Goal: Check status: Check status

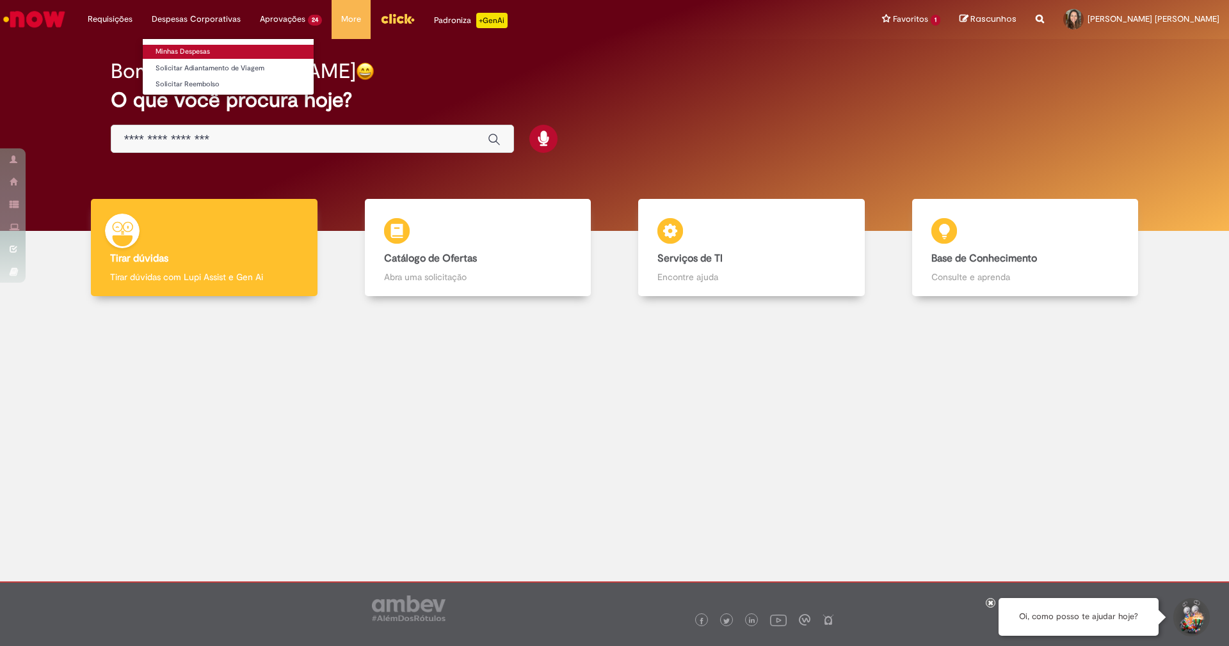
click at [192, 53] on link "Minhas Despesas" at bounding box center [228, 52] width 171 height 14
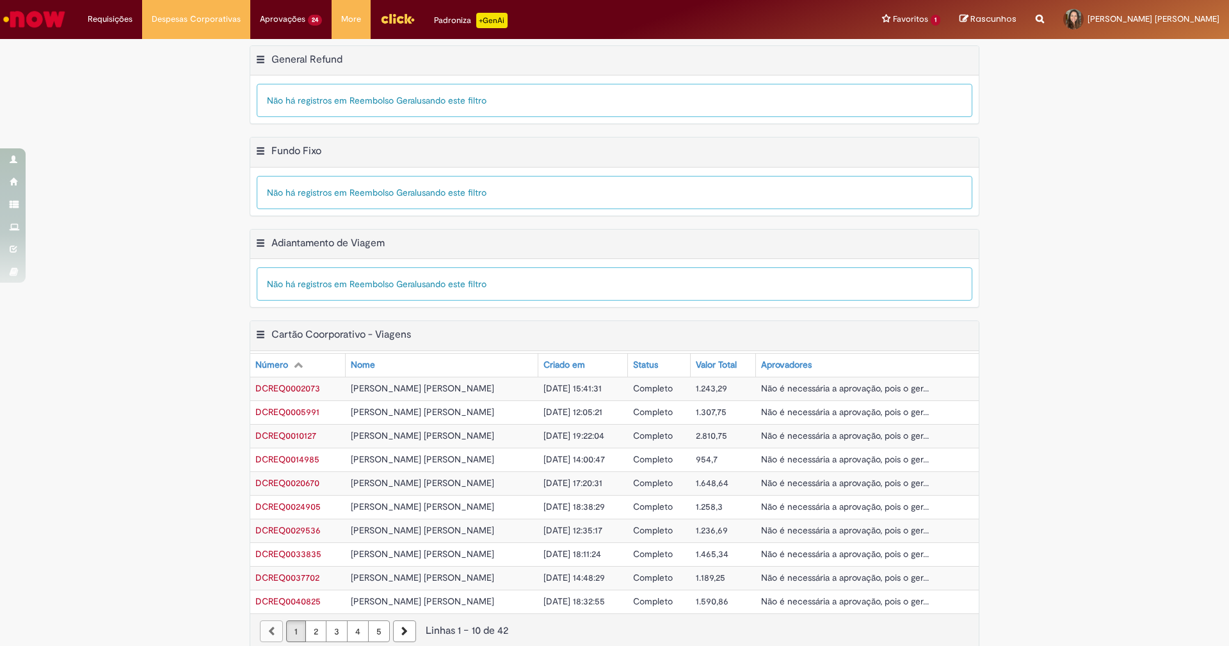
scroll to position [16, 0]
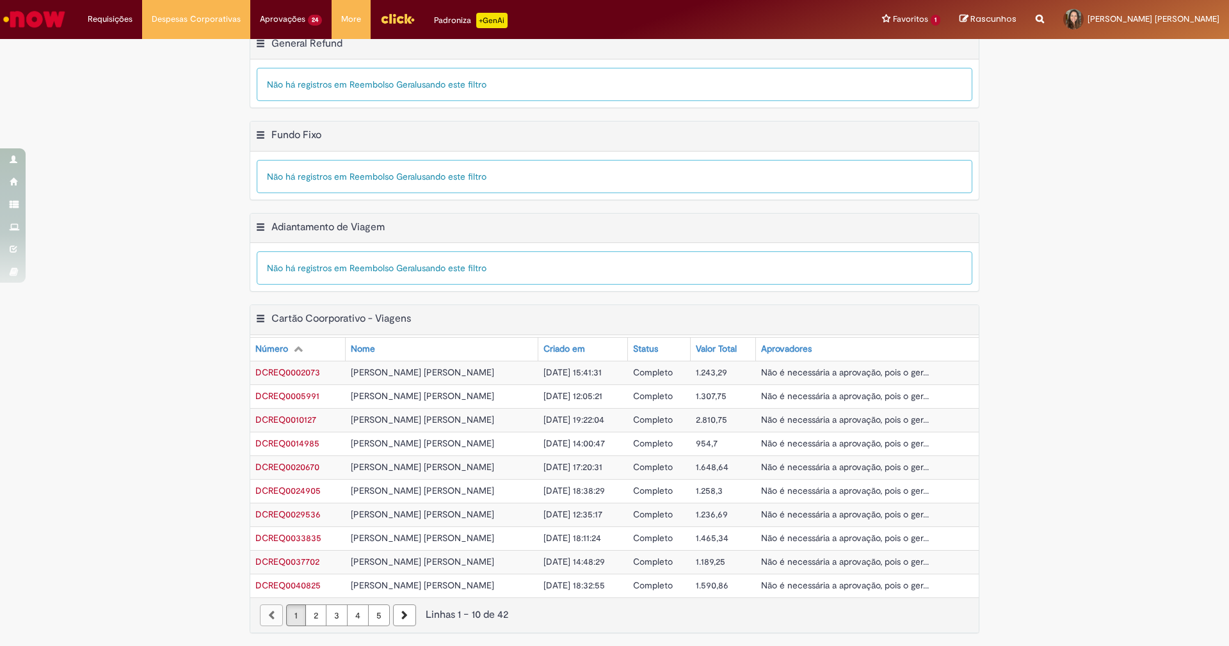
click at [819, 370] on span "Não é necessária a aprovação, pois o ger..." at bounding box center [845, 373] width 168 height 12
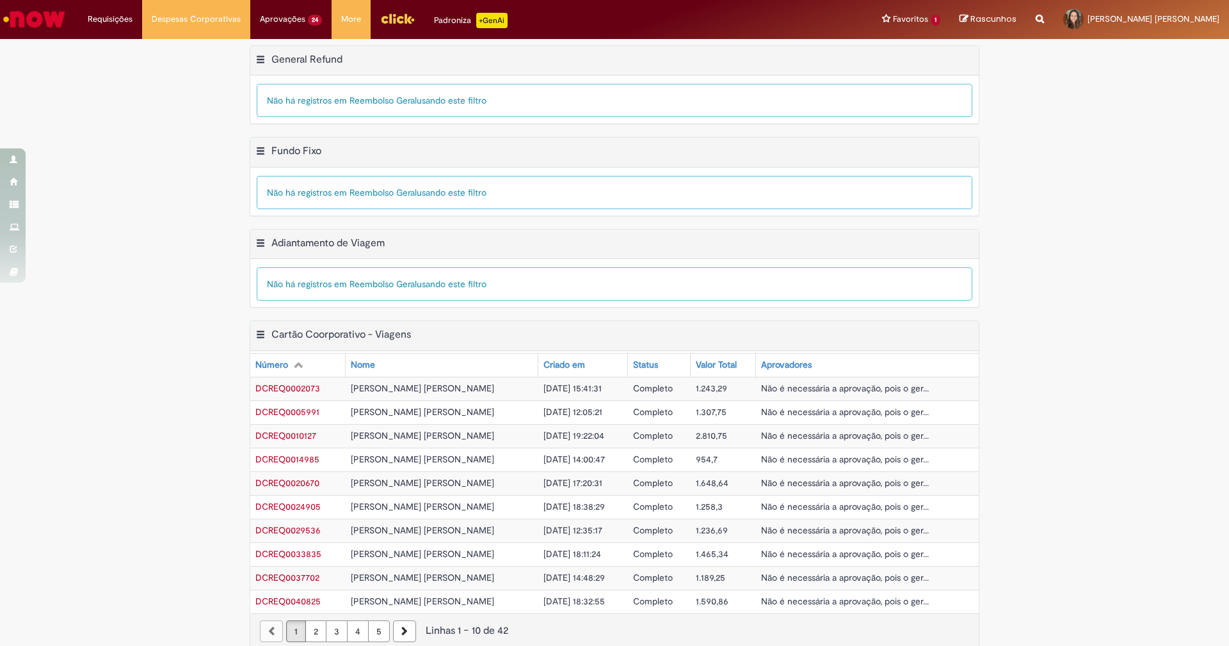
scroll to position [16, 0]
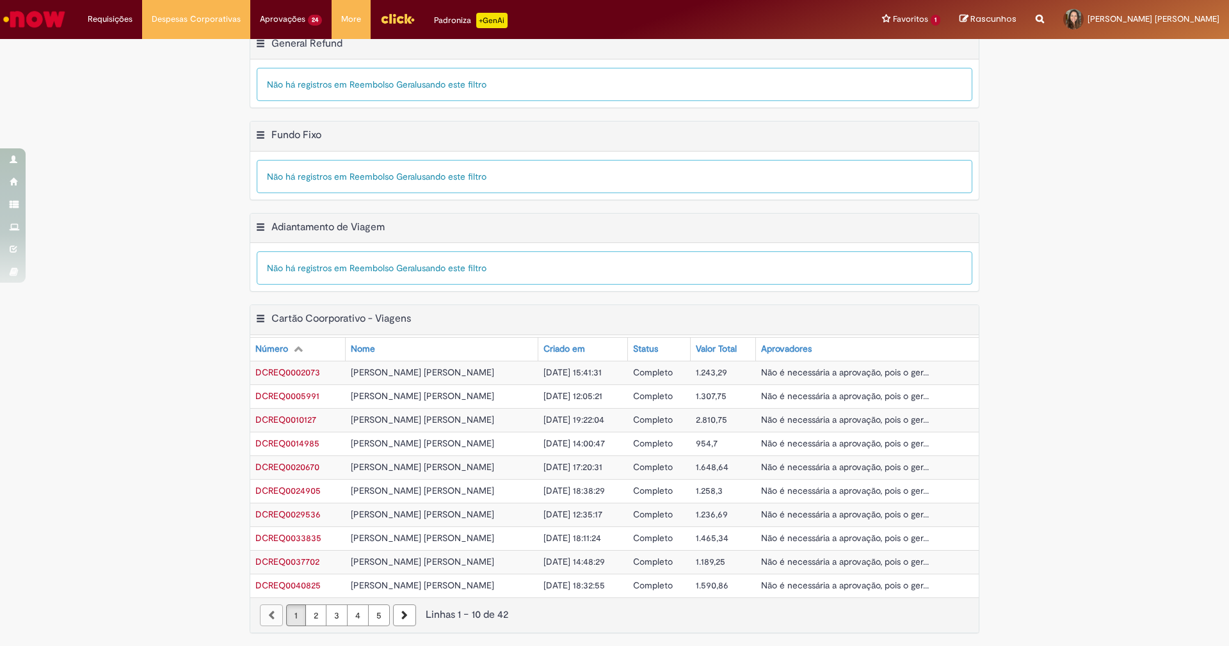
click at [849, 372] on span "Não é necessária a aprovação, pois o ger..." at bounding box center [845, 373] width 168 height 12
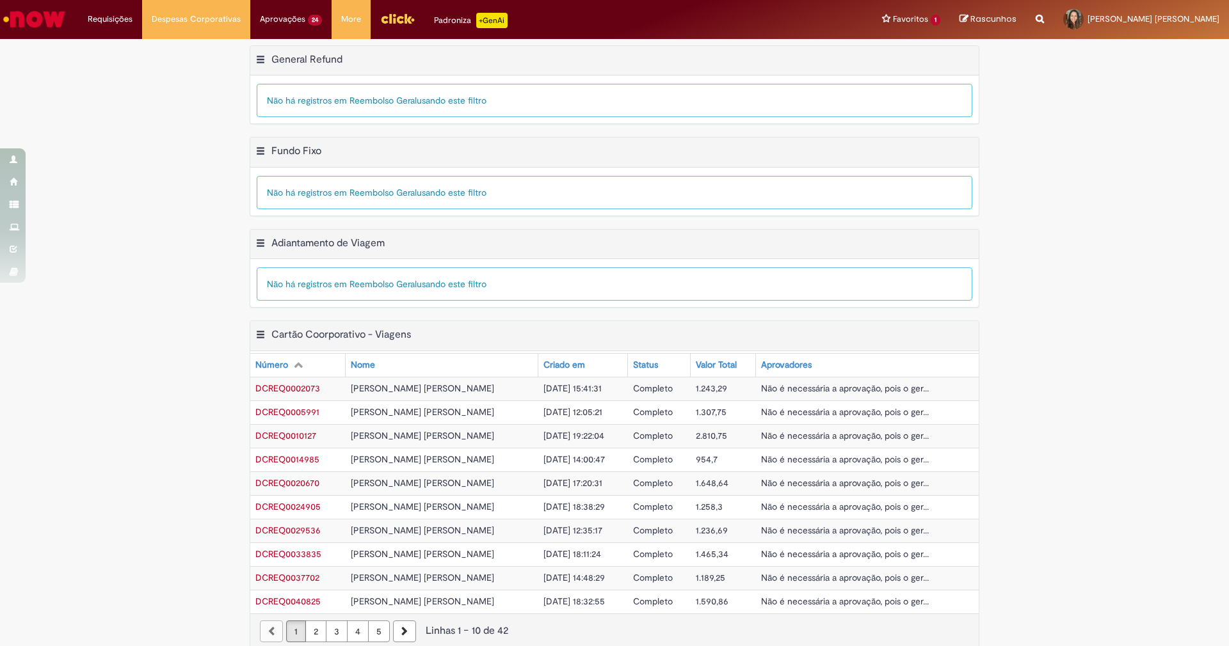
scroll to position [16, 0]
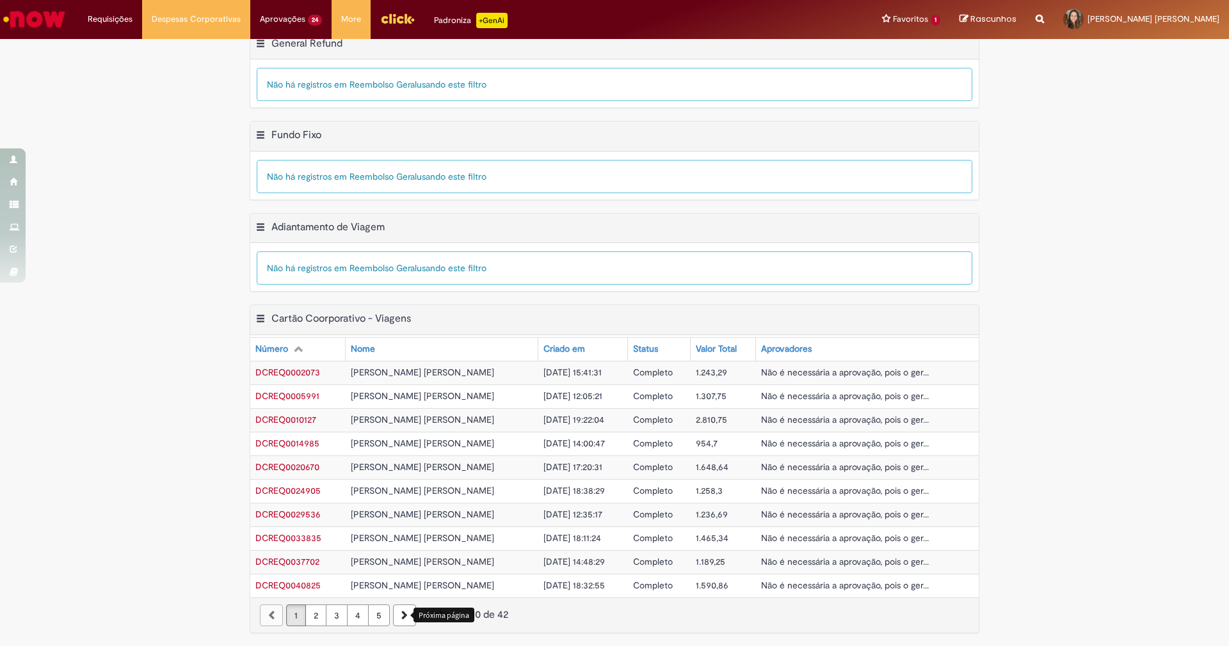
click at [401, 617] on icon "Próxima página" at bounding box center [404, 615] width 6 height 9
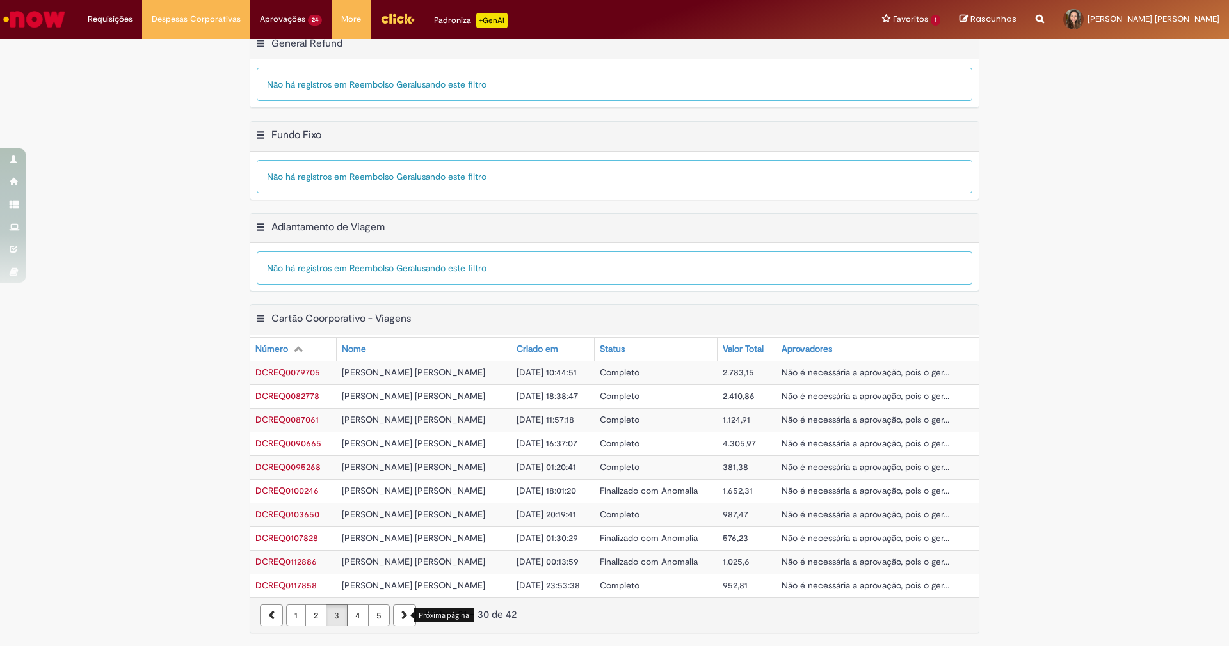
click at [401, 617] on icon "Próxima página" at bounding box center [404, 615] width 6 height 9
click at [397, 617] on div "paginação" at bounding box center [404, 616] width 23 height 22
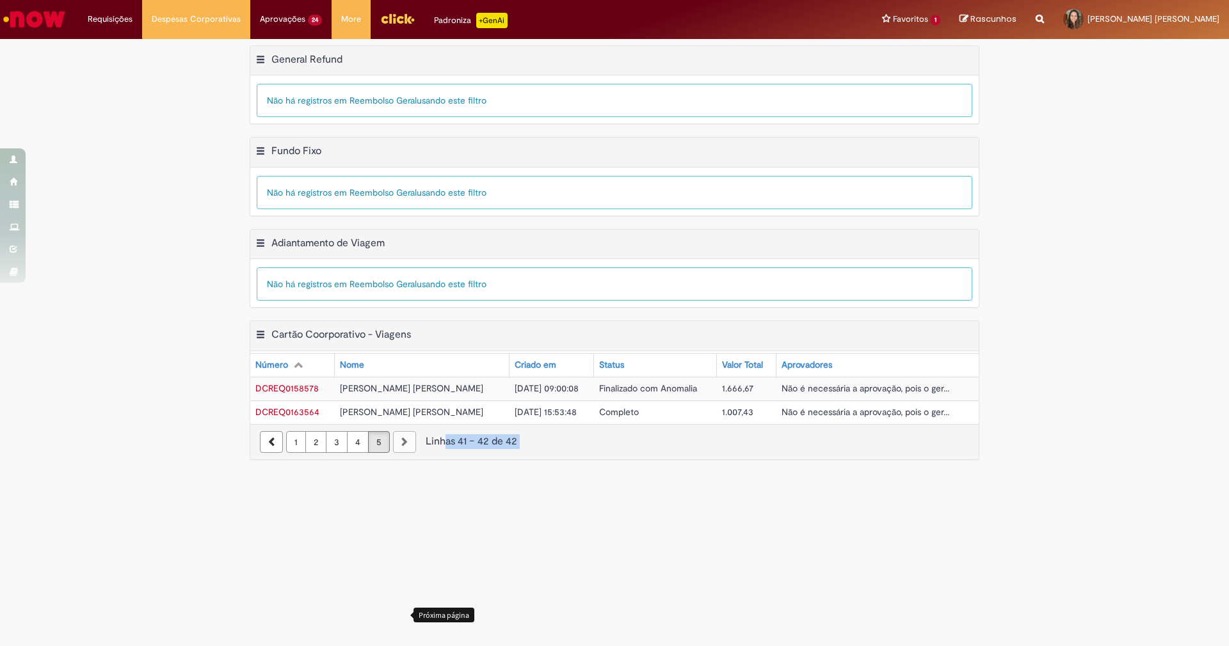
scroll to position [0, 0]
click at [397, 617] on main "Meus Reembolsos Exportar como PDF Exportar como Excel Exportar como CSV General…" at bounding box center [614, 342] width 1229 height 607
click at [822, 410] on span "Não é necessária a aprovação, pois o ger..." at bounding box center [865, 412] width 168 height 12
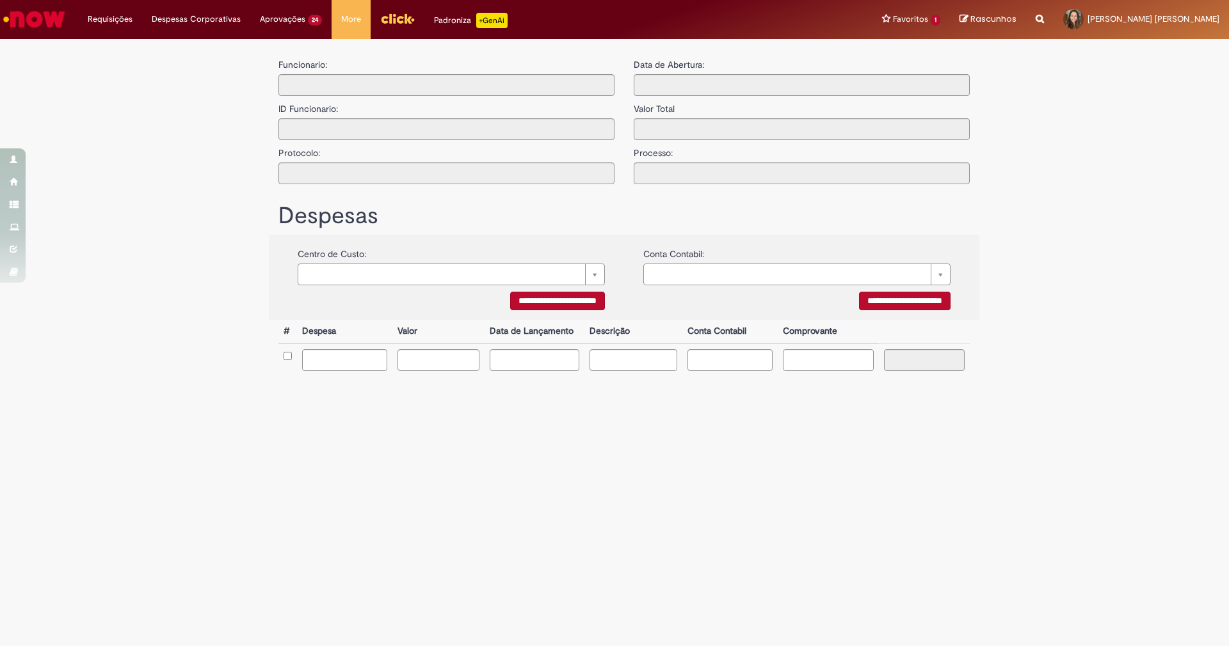
type input "**********"
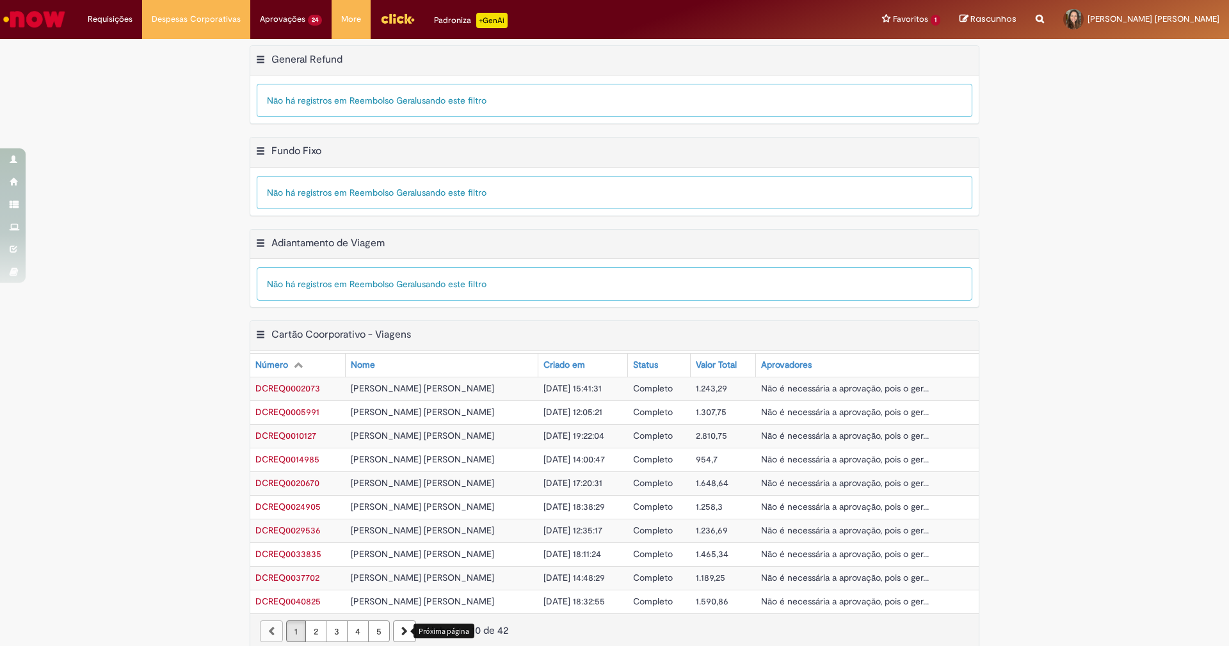
click at [401, 629] on icon "Próxima página" at bounding box center [404, 631] width 6 height 9
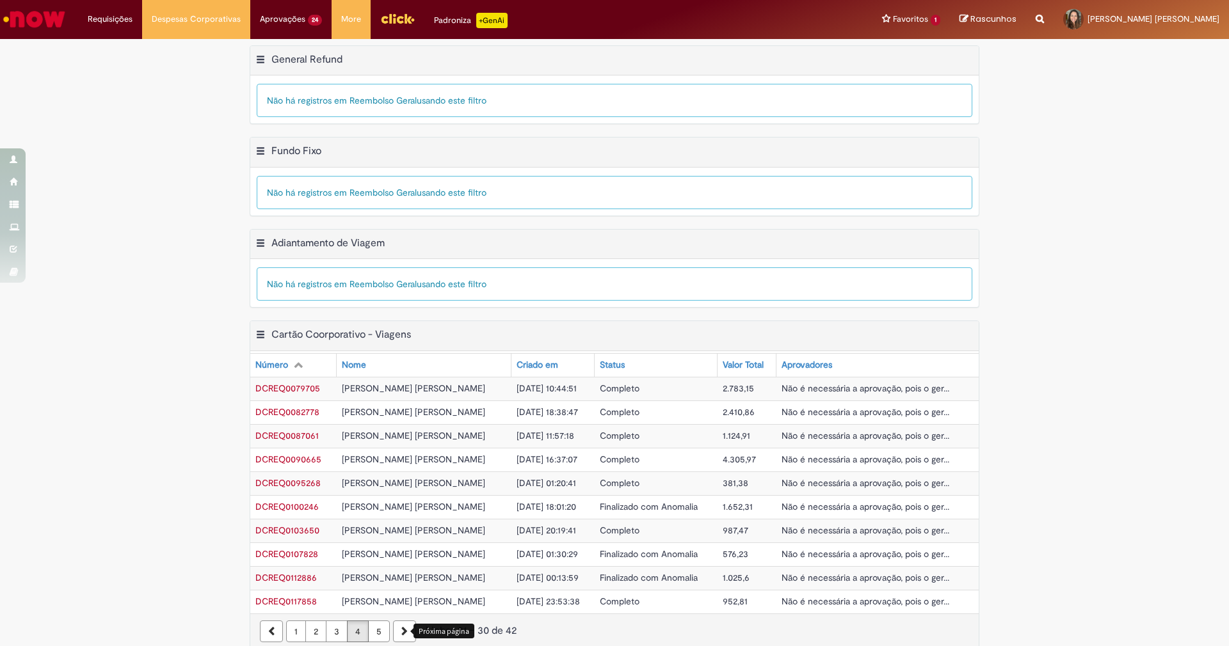
click at [401, 629] on icon "Próxima página" at bounding box center [404, 631] width 6 height 9
click at [395, 629] on div "paginação" at bounding box center [404, 632] width 23 height 22
click at [395, 629] on main "Meus Reembolsos Exportar como PDF Exportar como Excel Exportar como CSV General…" at bounding box center [614, 350] width 1229 height 623
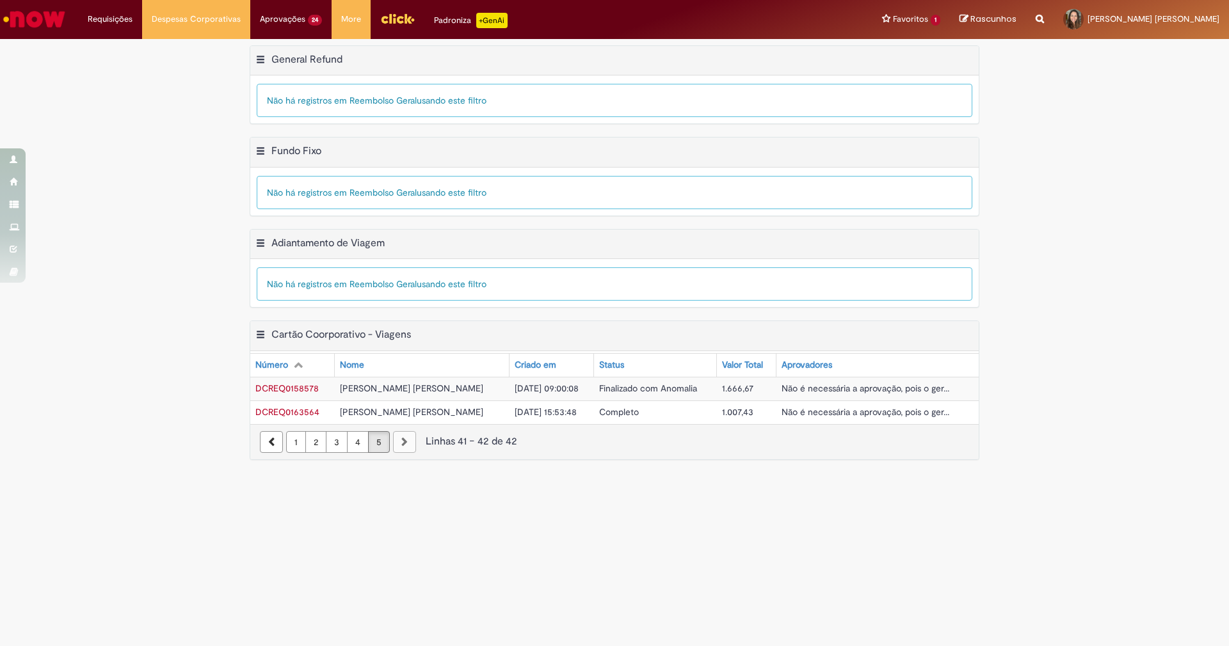
click at [395, 629] on main "Meus Reembolsos Exportar como PDF Exportar como Excel Exportar como CSV General…" at bounding box center [614, 342] width 1229 height 607
click at [858, 415] on span "Não é necessária a aprovação, pois o ger..." at bounding box center [865, 412] width 168 height 12
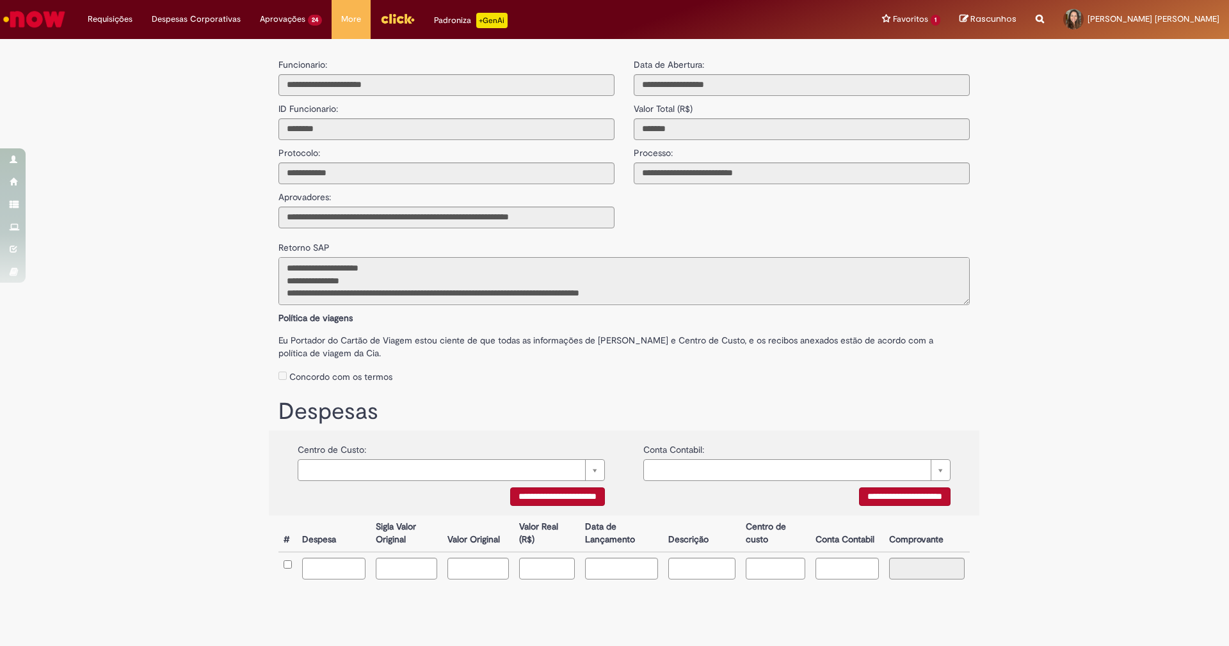
scroll to position [76, 0]
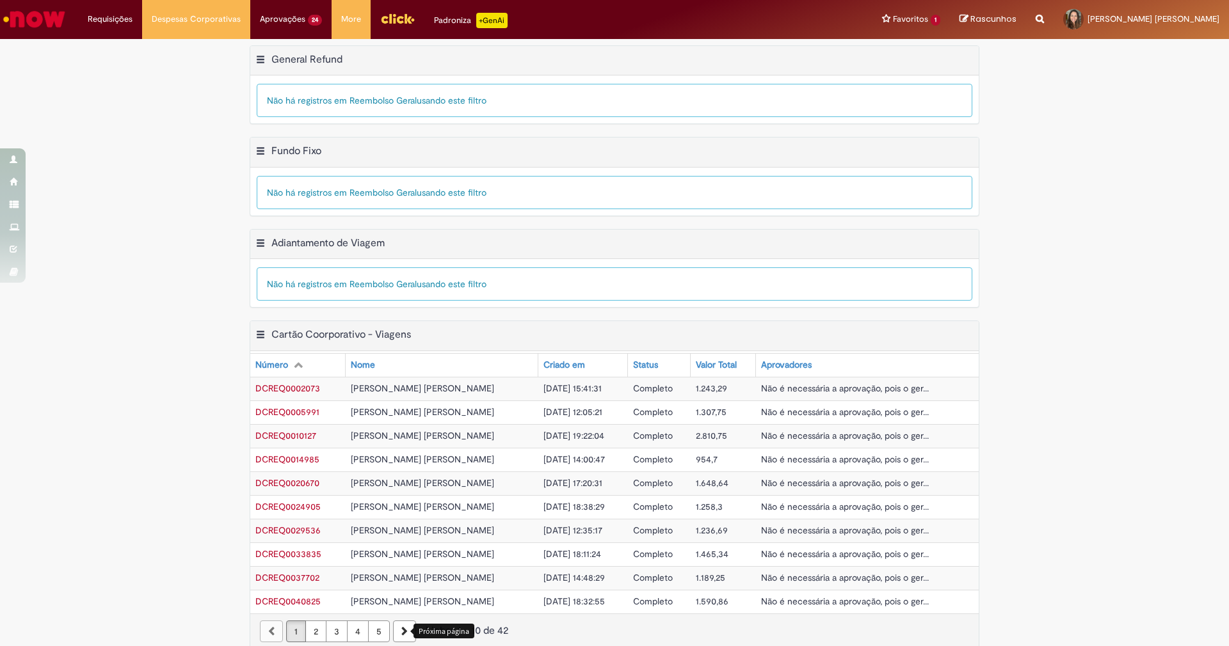
click at [393, 627] on link "Próxima página" at bounding box center [404, 632] width 23 height 22
click at [393, 627] on link "Próxima página Desabilitado" at bounding box center [404, 632] width 23 height 22
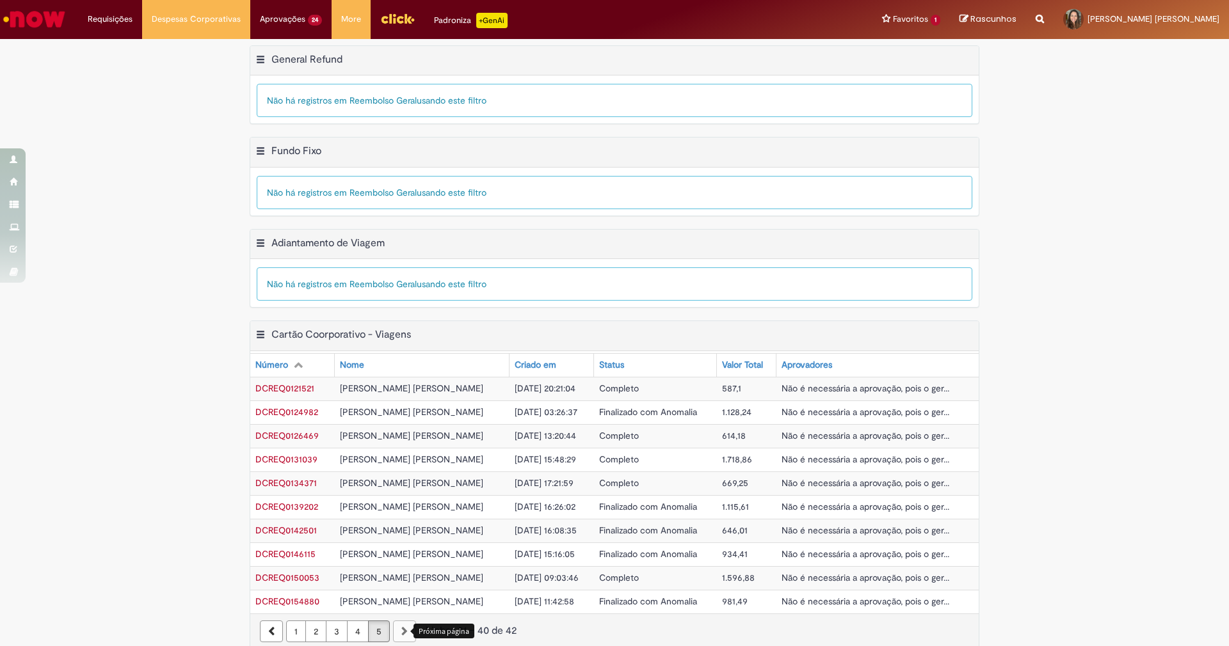
click at [392, 627] on main "Meus Reembolsos Exportar como PDF Exportar como Excel Exportar como CSV General…" at bounding box center [614, 350] width 1229 height 623
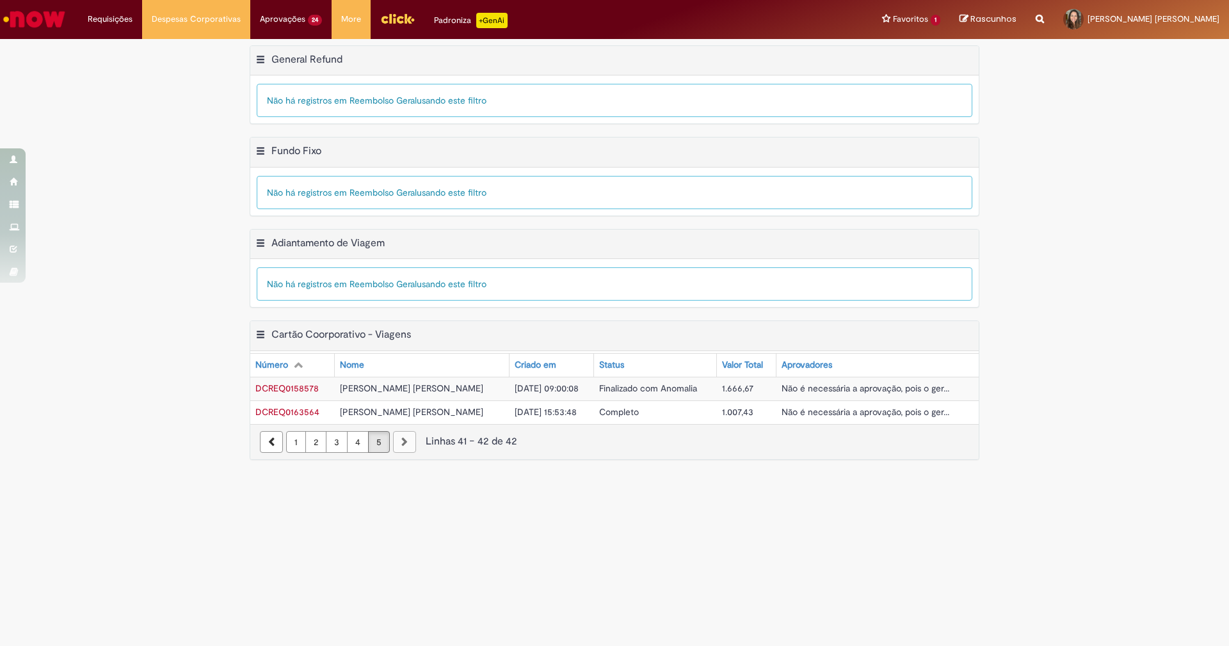
click at [392, 627] on main "Meus Reembolsos Exportar como PDF Exportar como Excel Exportar como CSV General…" at bounding box center [614, 342] width 1229 height 607
click at [290, 386] on span "DCREQ0158578" at bounding box center [286, 389] width 63 height 12
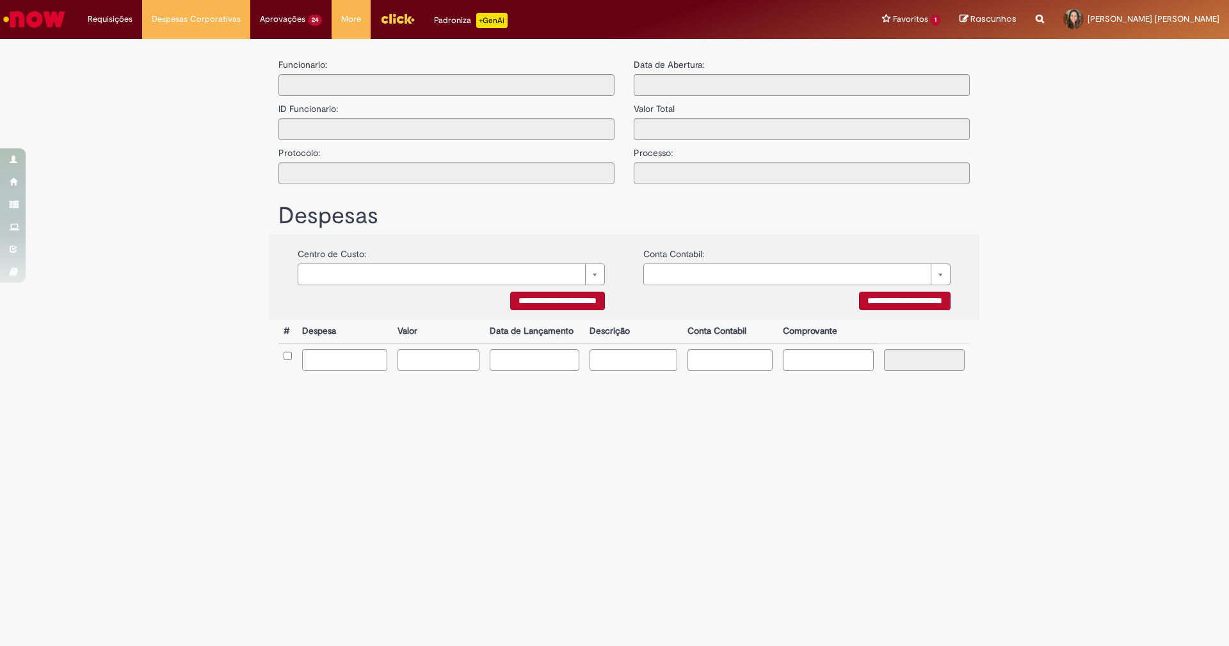
type input "**********"
